Goal: Task Accomplishment & Management: Use online tool/utility

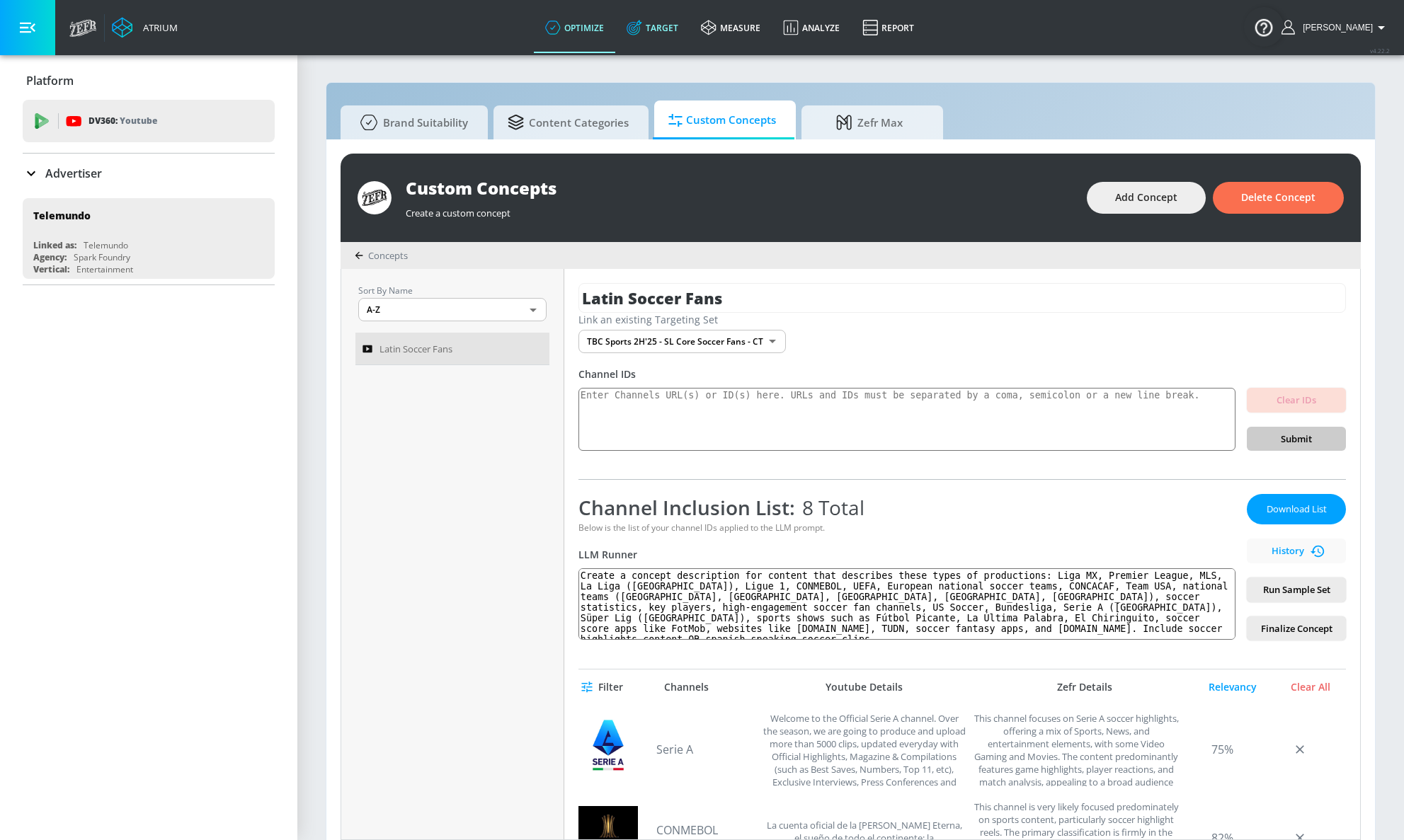
click at [686, 28] on link "Target" at bounding box center [652, 28] width 74 height 51
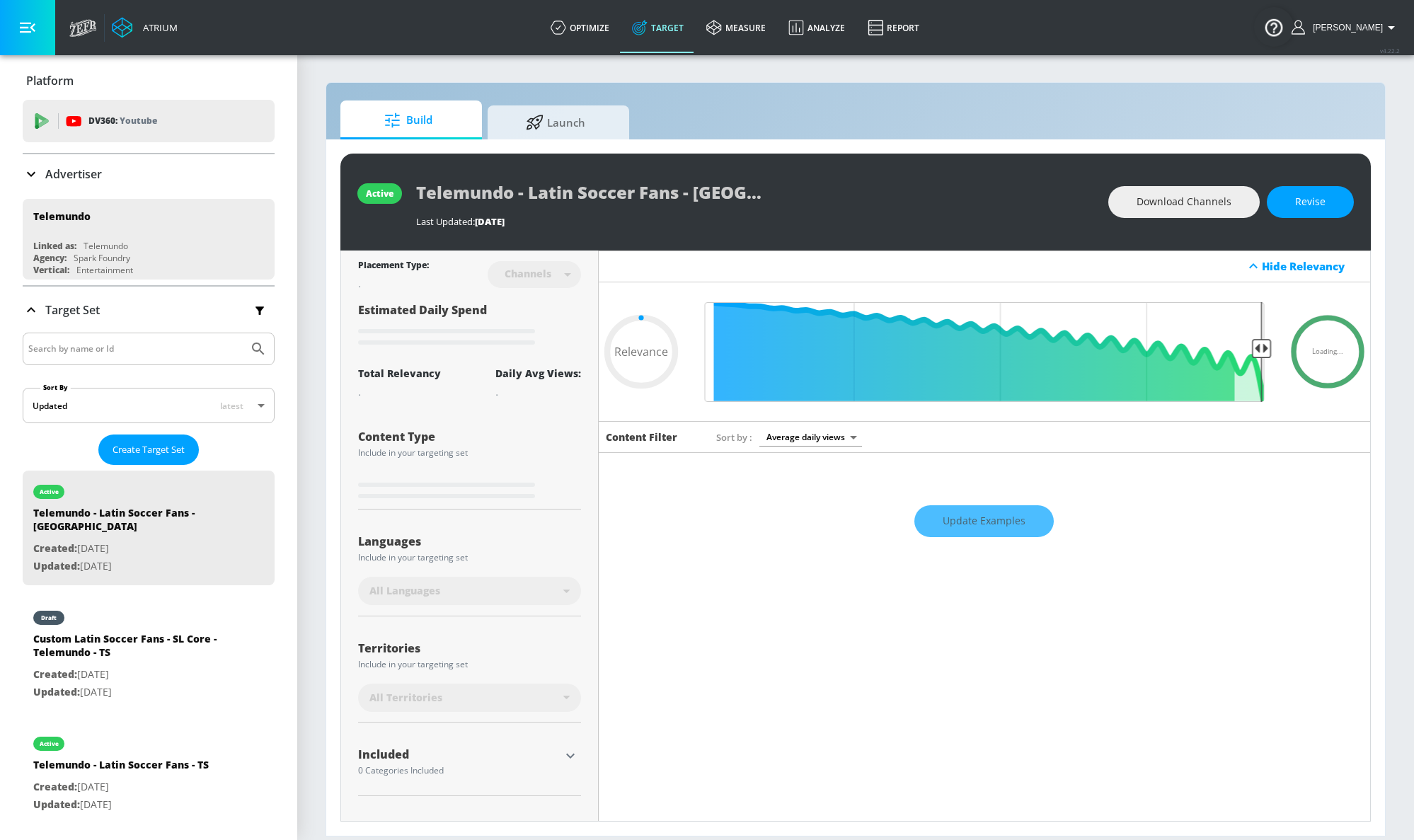
type input "0.25"
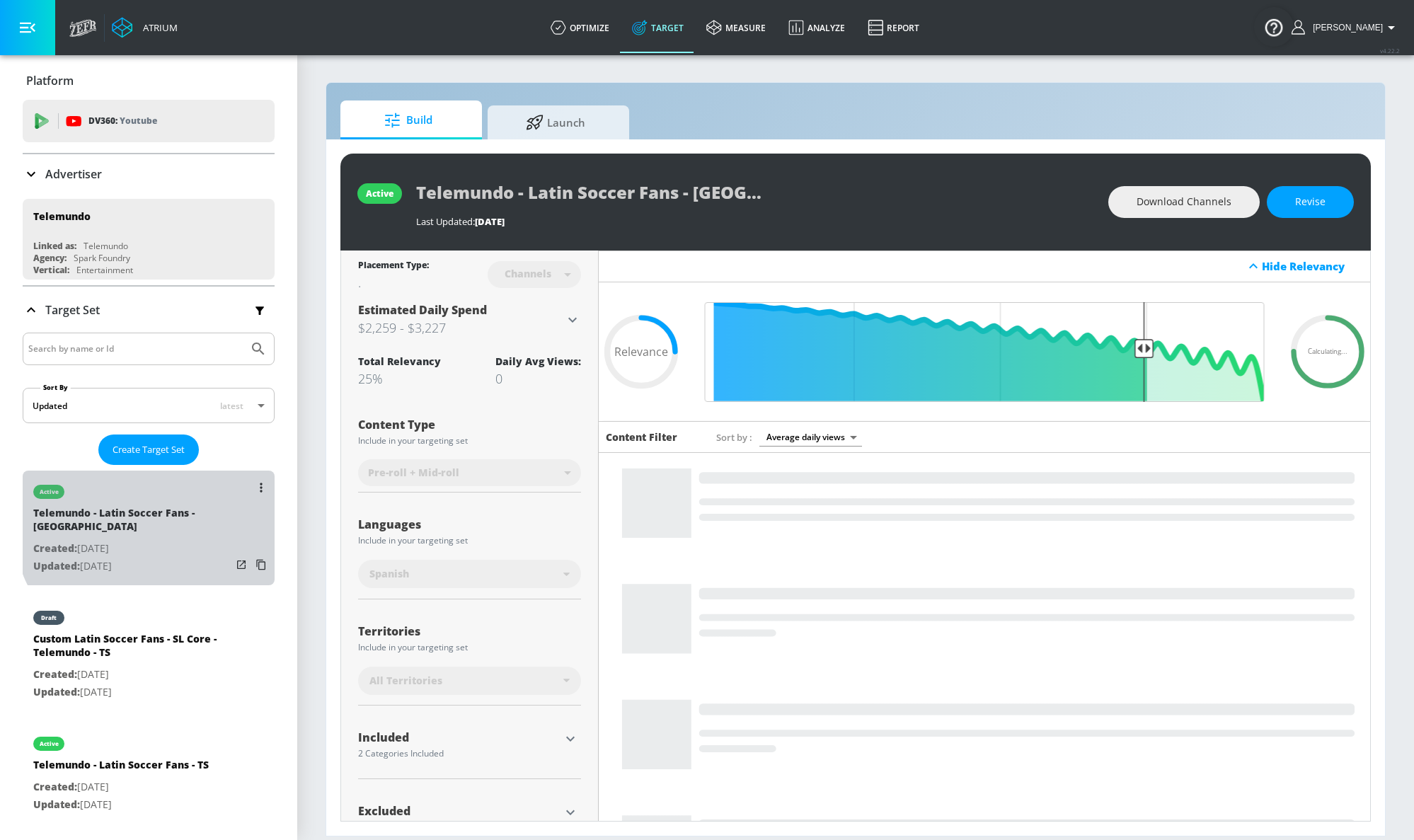
click at [165, 518] on div "Telemundo - Latin Soccer Fans - CT" at bounding box center [133, 523] width 198 height 34
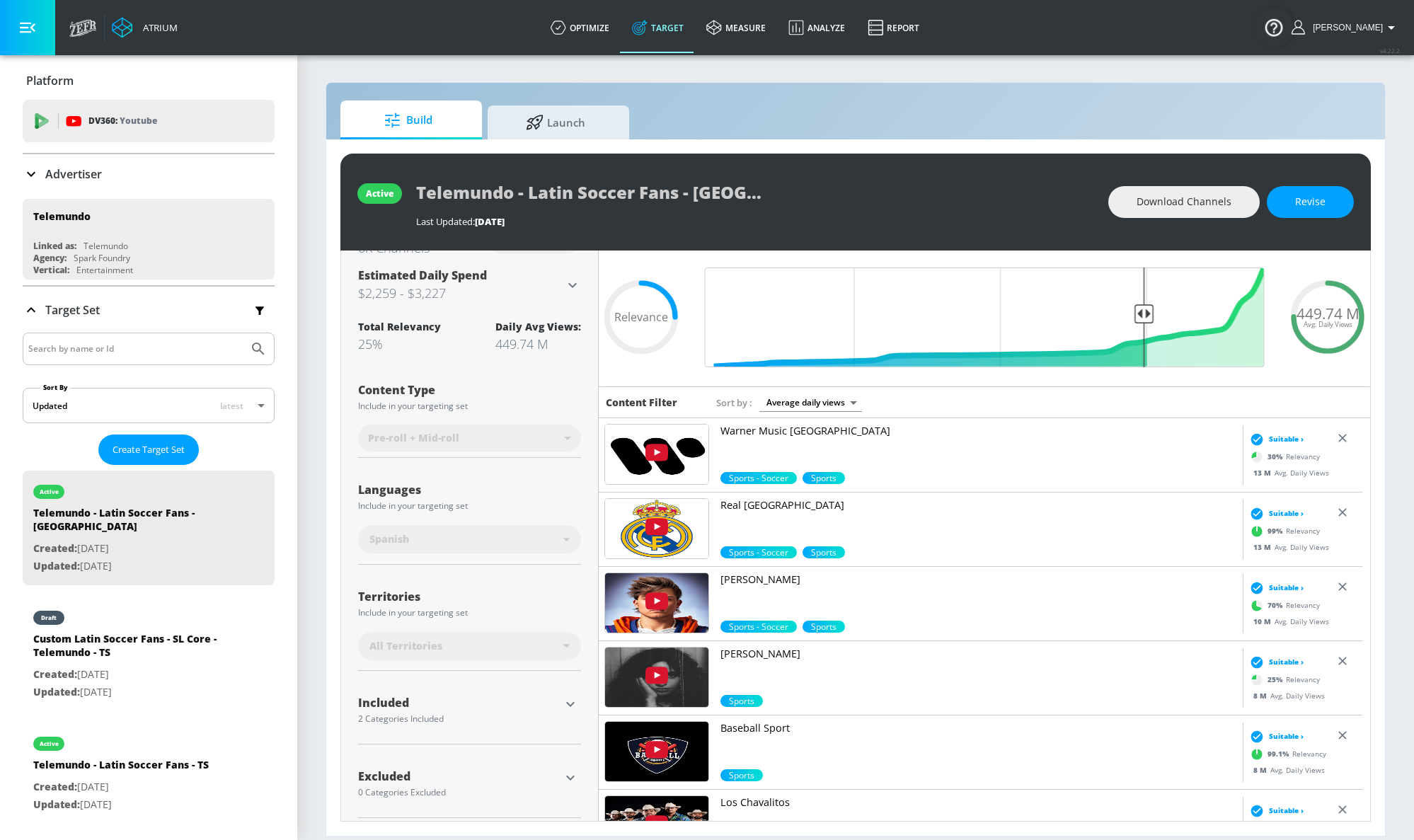
scroll to position [43, 0]
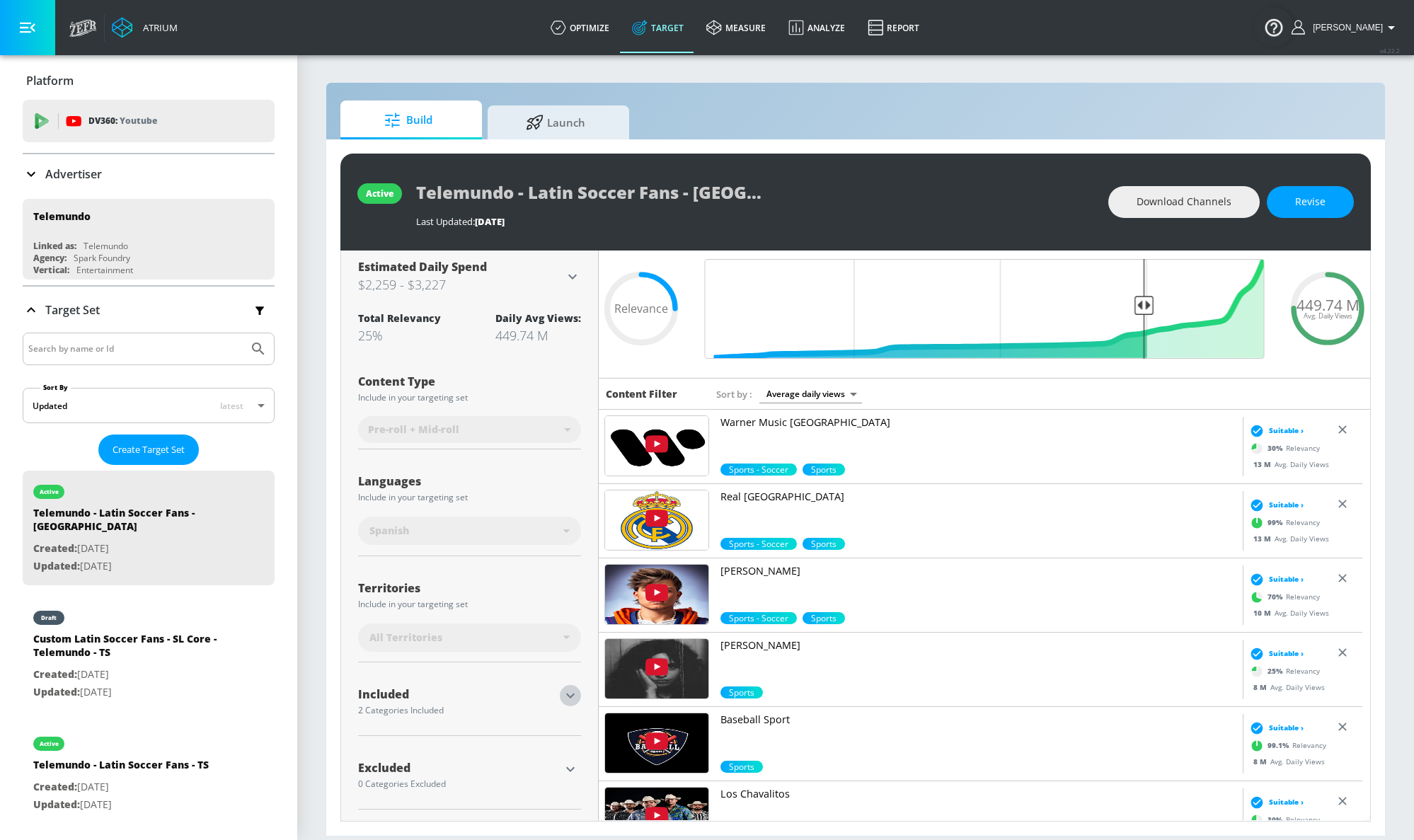
click at [566, 696] on icon "button" at bounding box center [570, 696] width 8 height 5
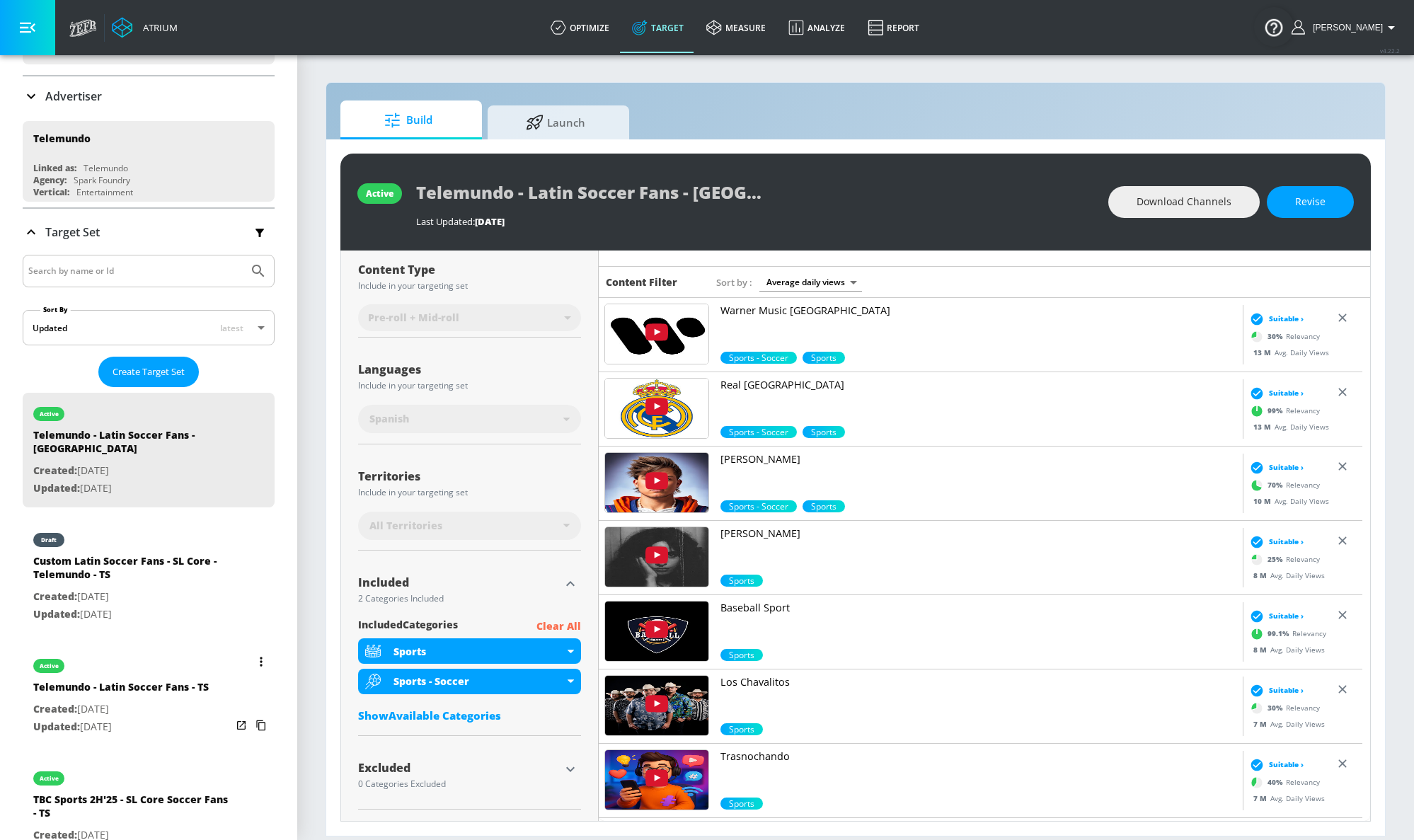
scroll to position [98, 0]
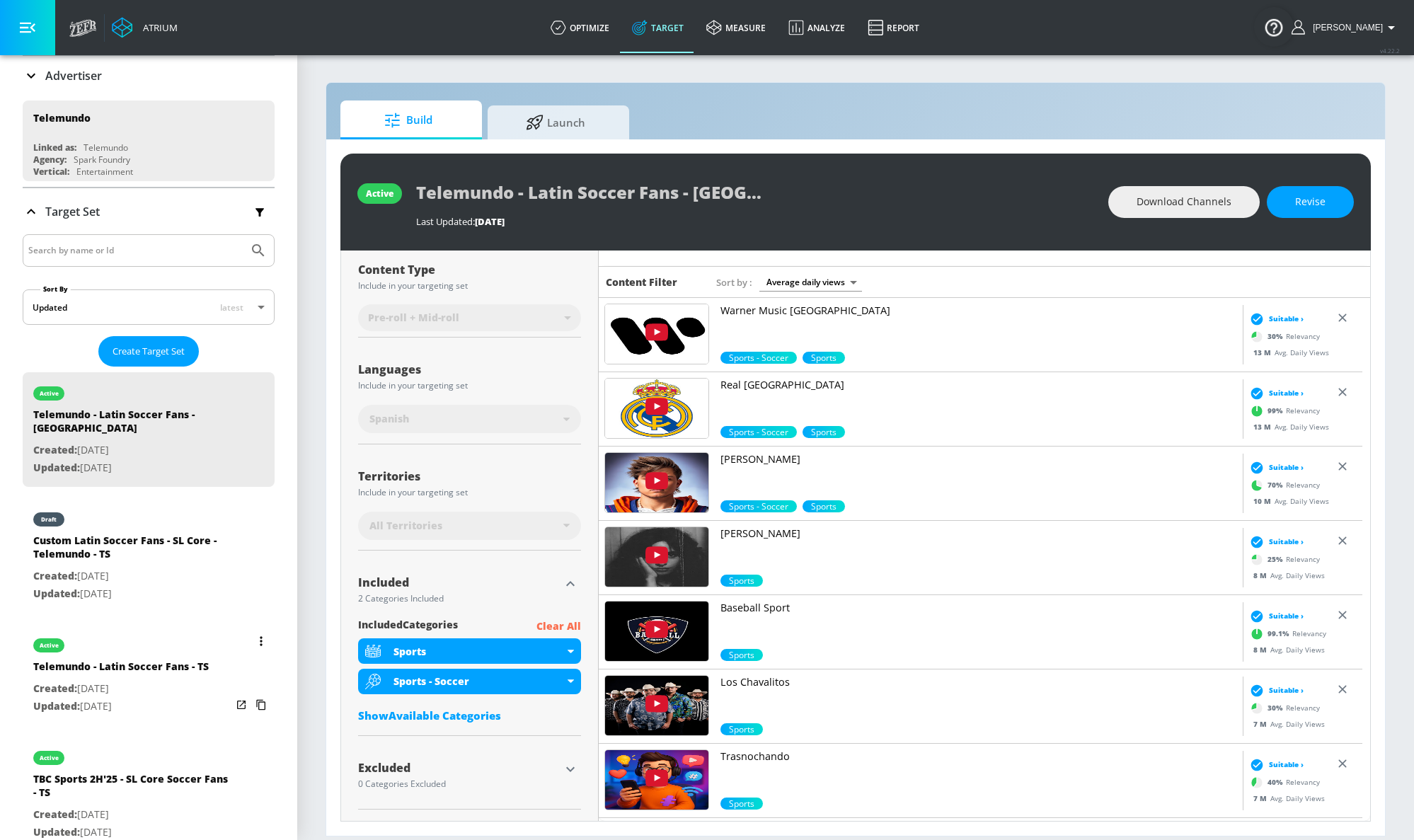
click at [198, 659] on div "Telemundo - Latin Soccer Fans - TS" at bounding box center [121, 669] width 176 height 20
type input "Telemundo - Latin Soccer Fans - TS"
type input "videos"
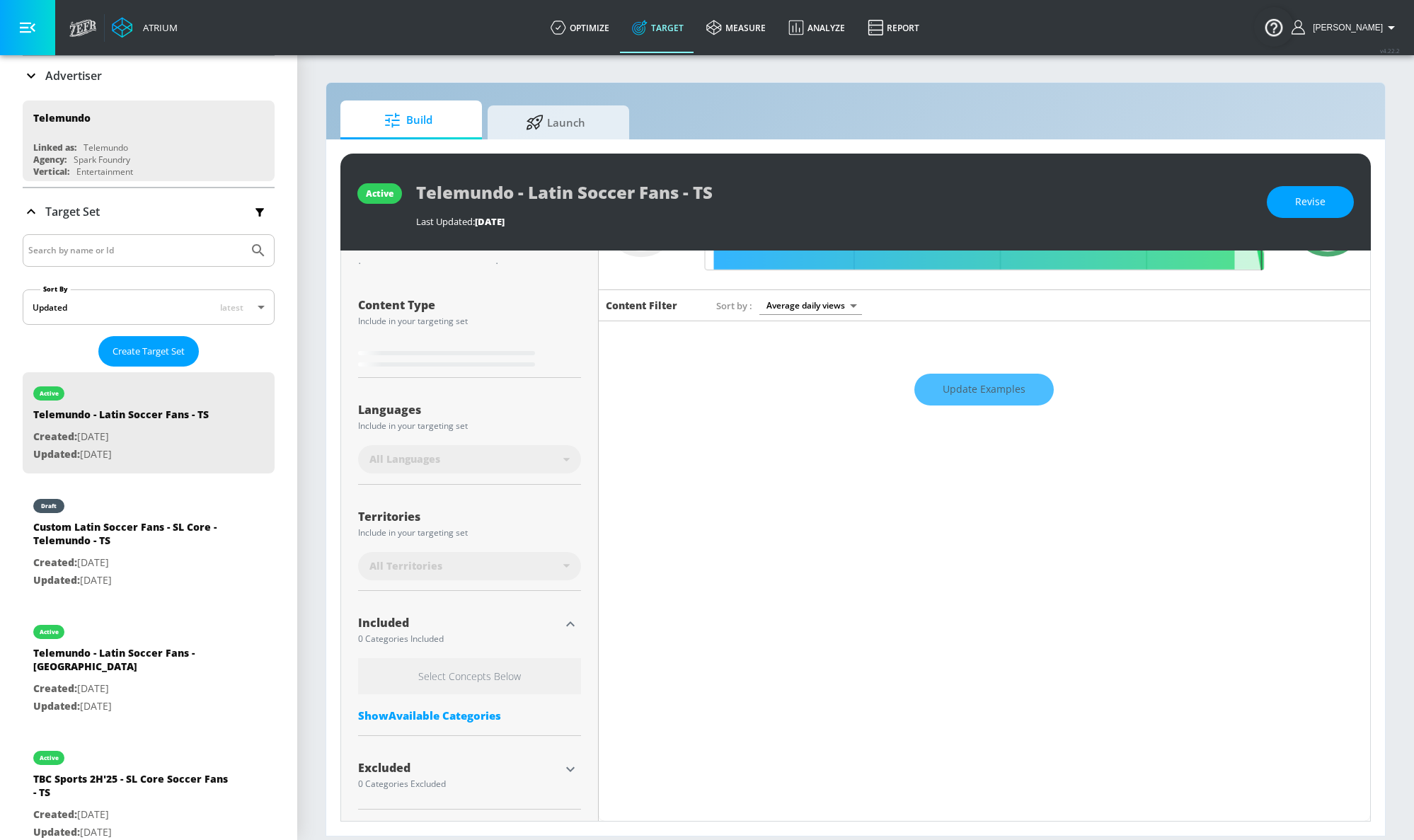
scroll to position [132, 0]
type input "0.25"
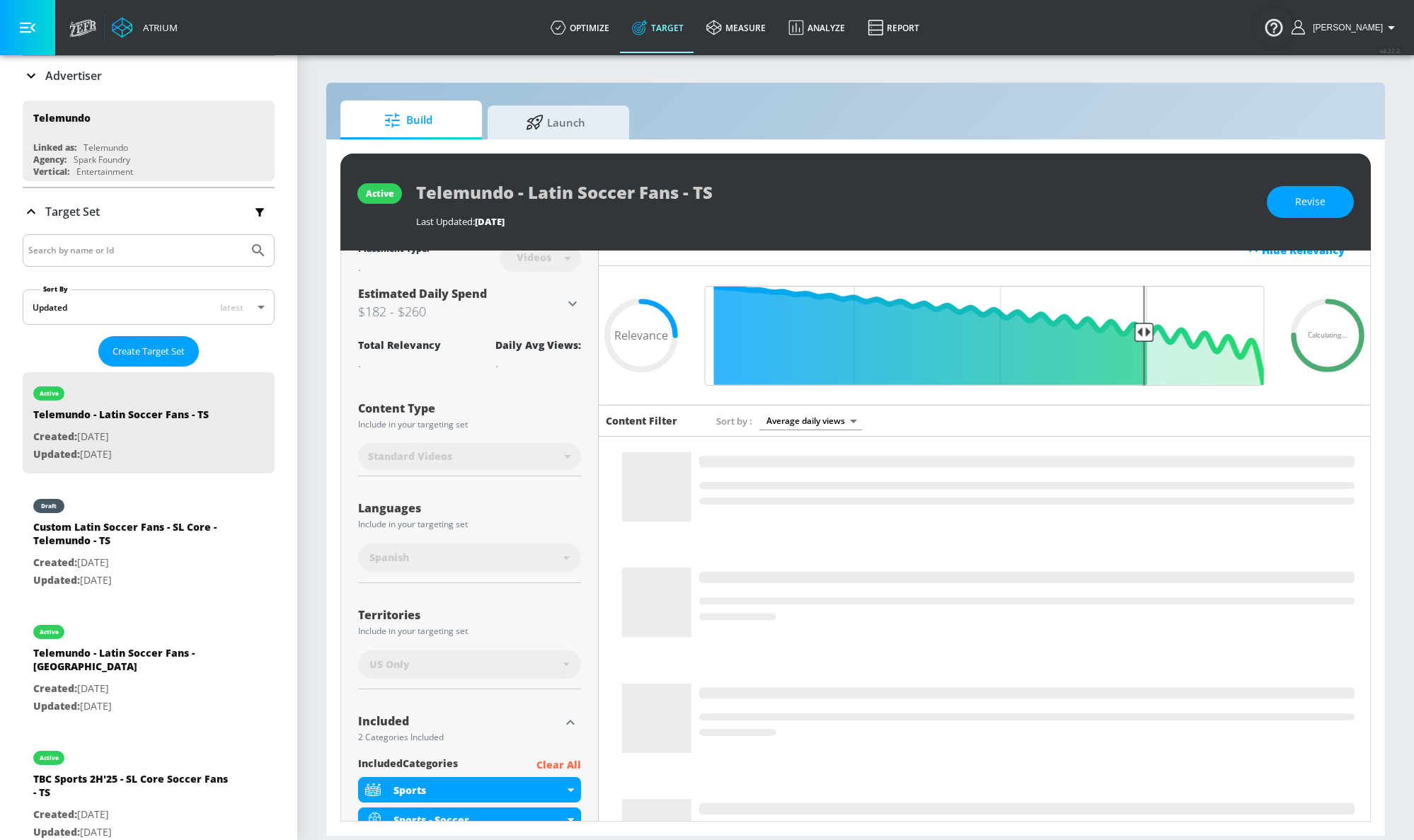
scroll to position [0, 0]
